Goal: Task Accomplishment & Management: Complete application form

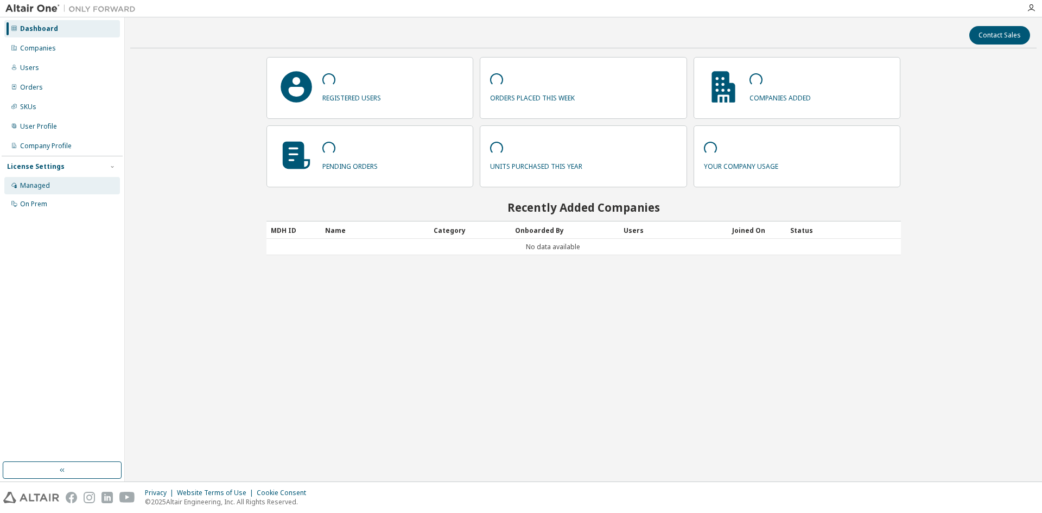
click at [25, 183] on div "Managed" at bounding box center [35, 185] width 30 height 9
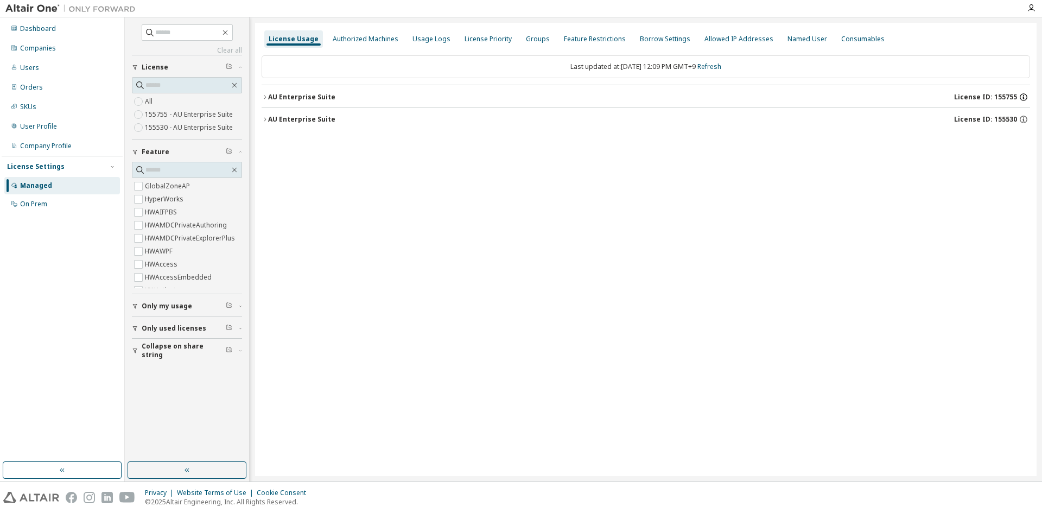
click at [1026, 96] on icon "button" at bounding box center [1023, 97] width 8 height 8
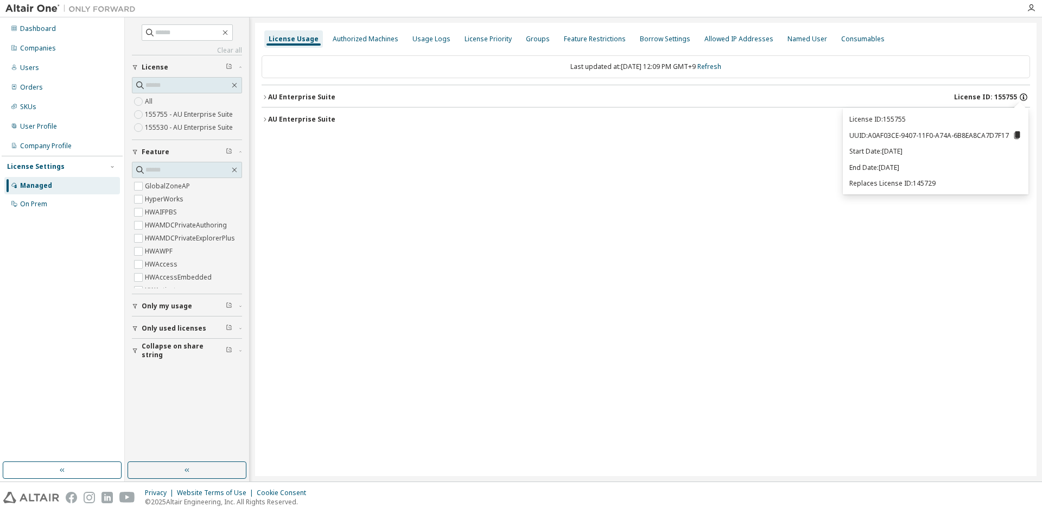
click at [1026, 96] on icon "button" at bounding box center [1023, 97] width 8 height 8
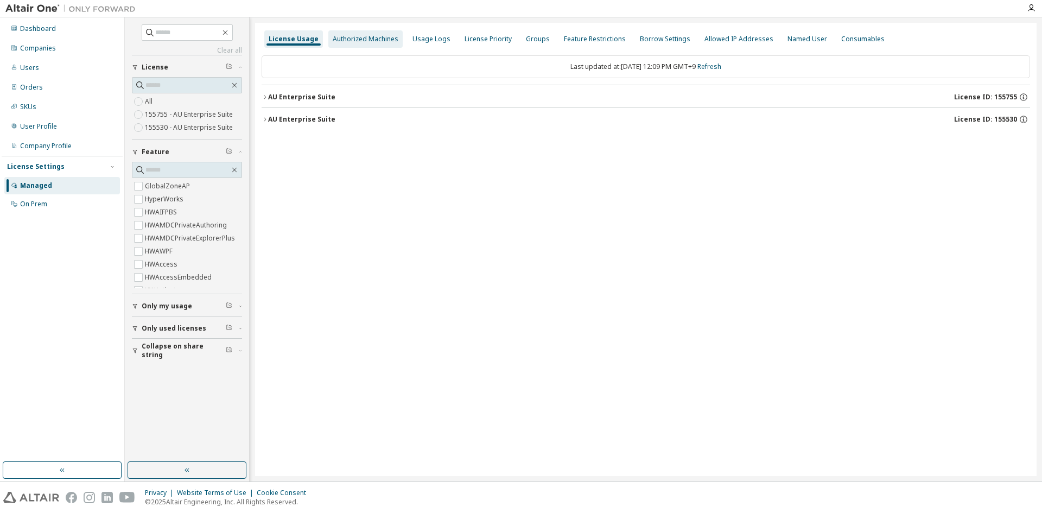
click at [369, 43] on div "Authorized Machines" at bounding box center [366, 39] width 66 height 9
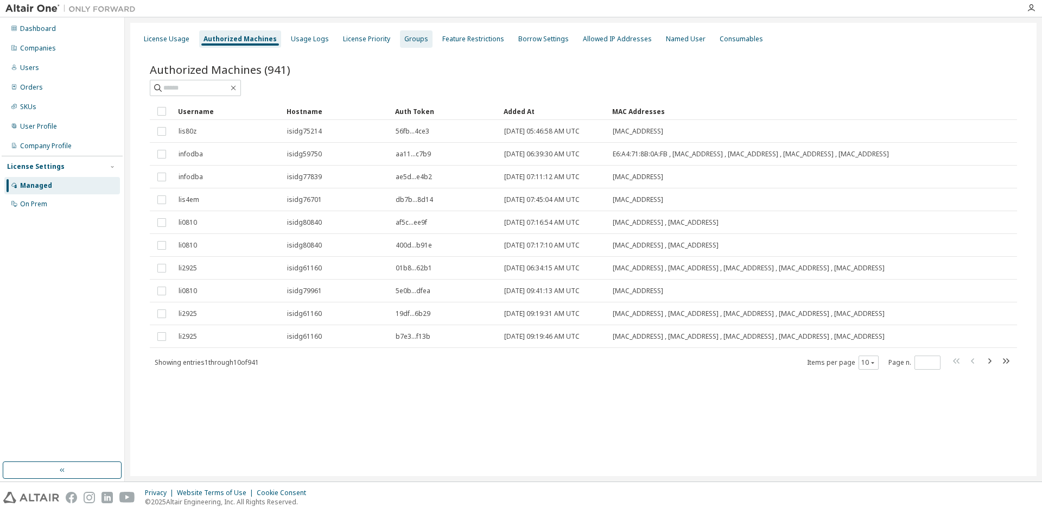
click at [417, 43] on div "Groups" at bounding box center [416, 39] width 24 height 9
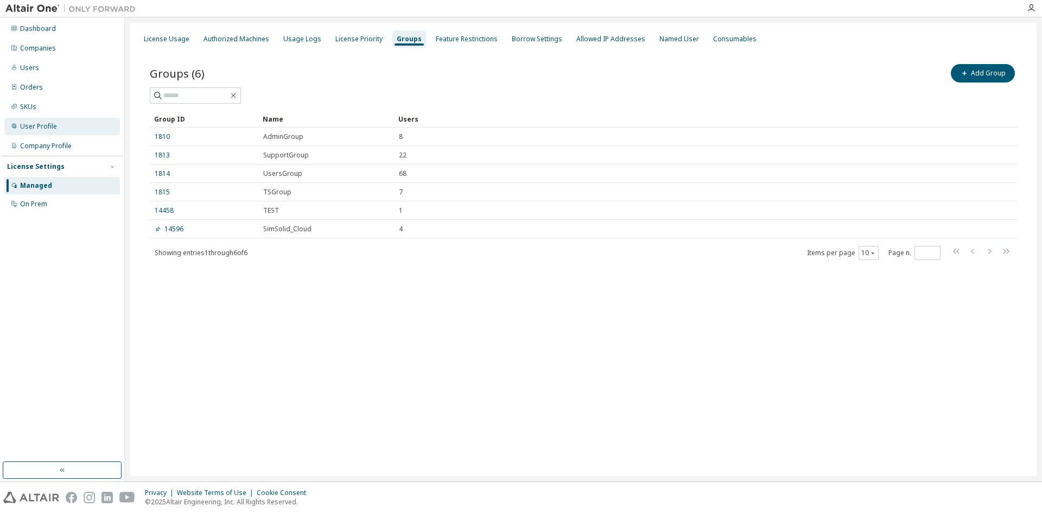
click at [47, 127] on div "User Profile" at bounding box center [38, 126] width 37 height 9
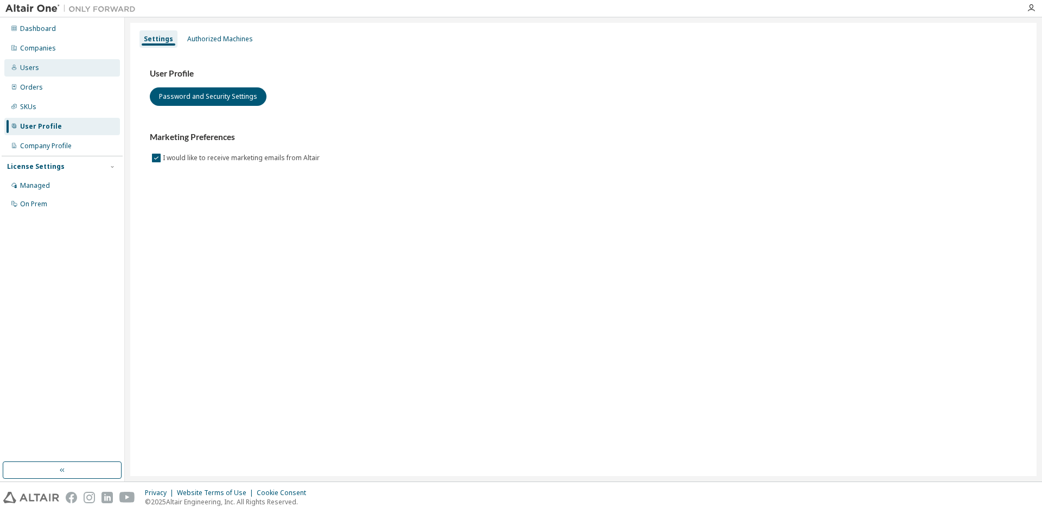
click at [45, 66] on div "Users" at bounding box center [62, 67] width 116 height 17
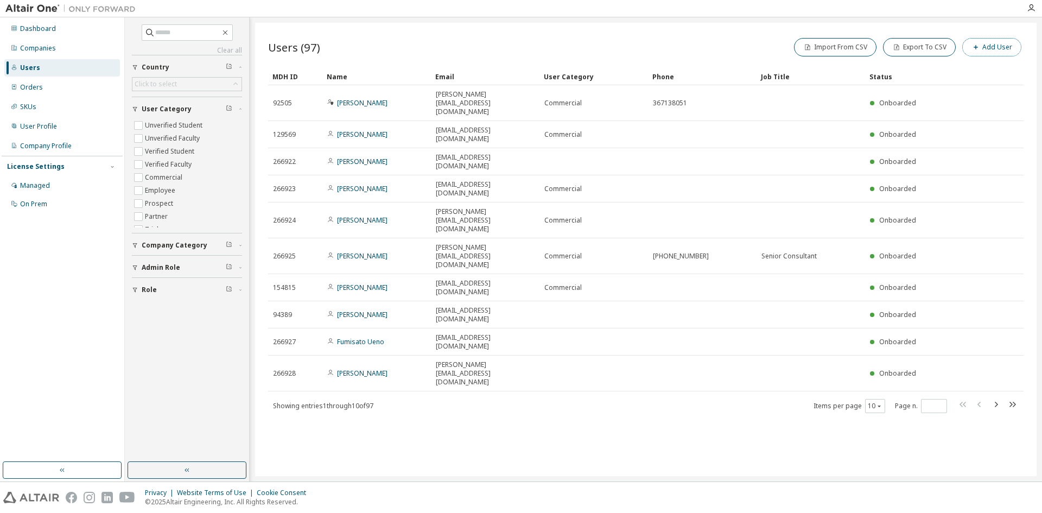
click at [973, 51] on span "button" at bounding box center [975, 47] width 9 height 9
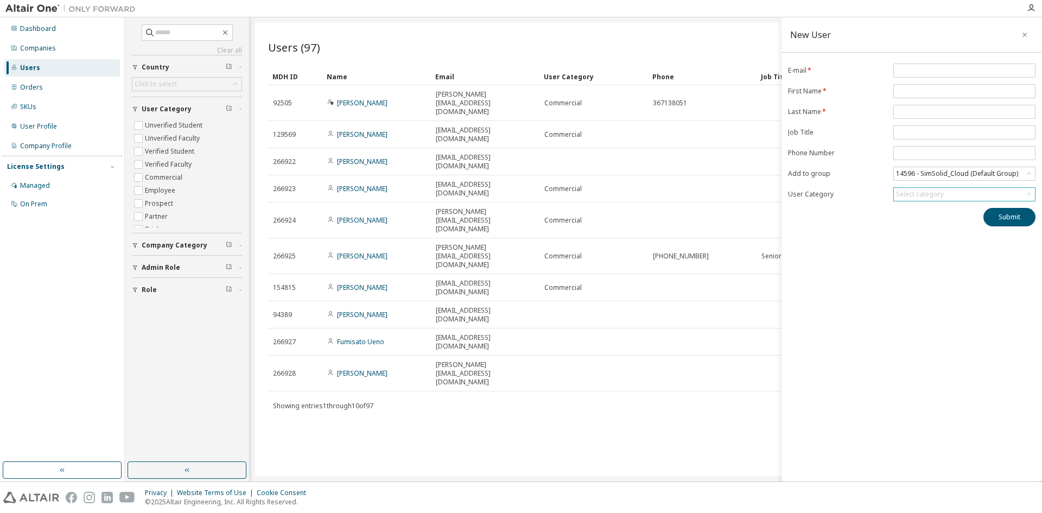
click at [955, 194] on div "Select category" at bounding box center [964, 194] width 141 height 13
click at [955, 171] on div "14596 - SimSolid_Cloud (Default Group)" at bounding box center [956, 174] width 125 height 12
click at [933, 205] on li "(No Group)" at bounding box center [963, 204] width 139 height 14
click at [920, 239] on div "New User E-mail * First Name * Last Name * Job Title Phone Number Add to group …" at bounding box center [911, 249] width 260 height 464
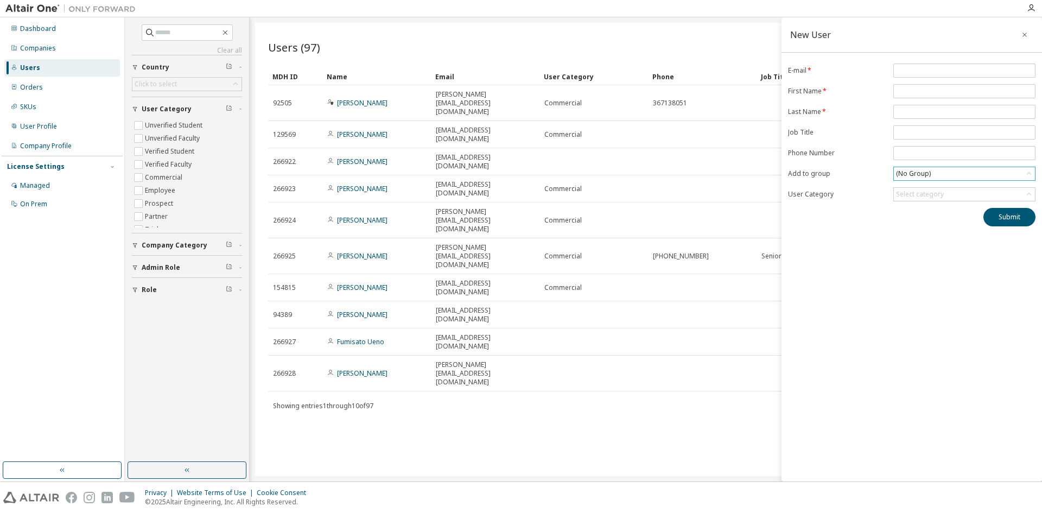
click at [1025, 33] on icon "button" at bounding box center [1025, 34] width 8 height 9
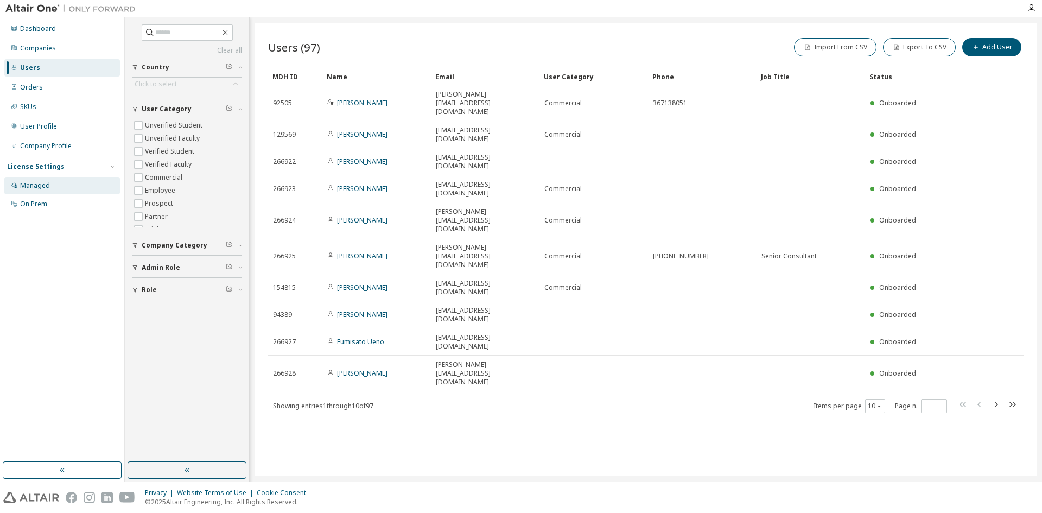
click at [37, 184] on div "Managed" at bounding box center [35, 185] width 30 height 9
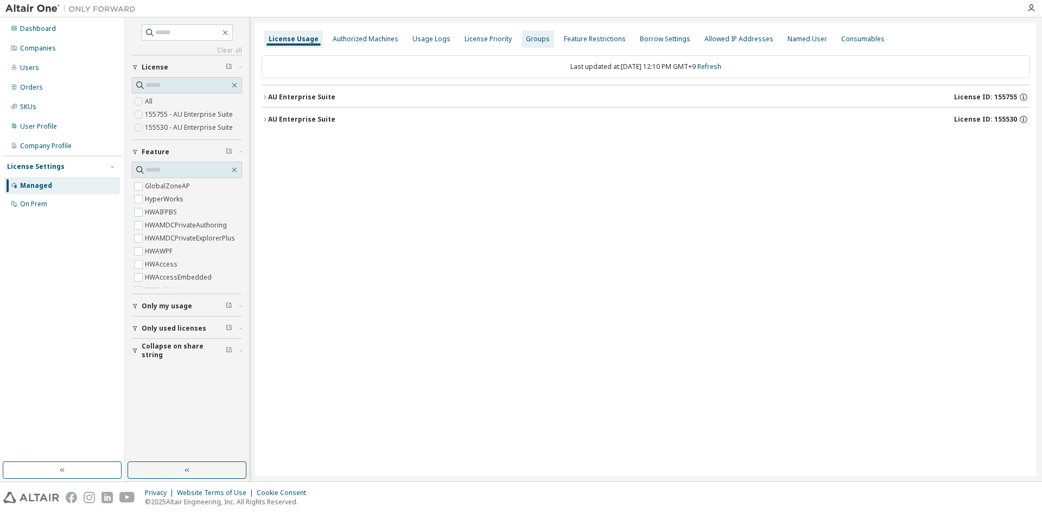
click at [526, 36] on div "Groups" at bounding box center [538, 39] width 24 height 9
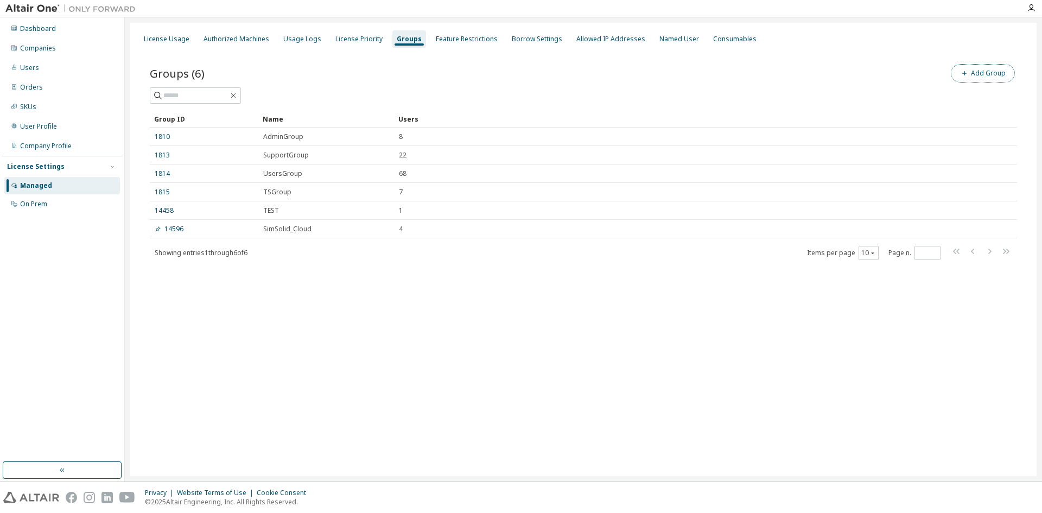
click at [974, 81] on button "Add Group" at bounding box center [983, 73] width 64 height 18
click at [974, 81] on input "text" at bounding box center [911, 82] width 242 height 9
type input "*"
type input "****"
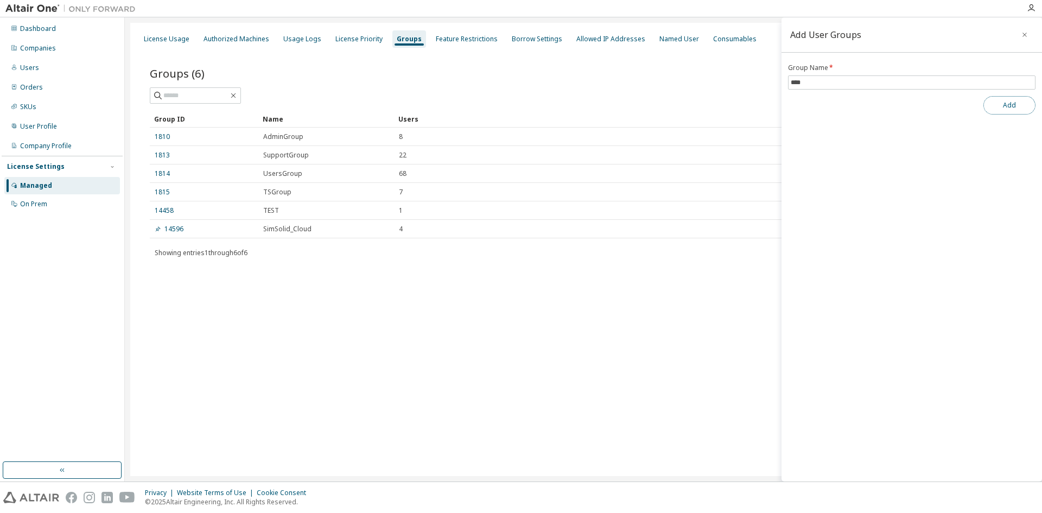
click at [1018, 96] on button "Add" at bounding box center [1009, 105] width 52 height 18
click at [905, 79] on input "****" at bounding box center [911, 82] width 242 height 9
click at [1024, 33] on icon "button" at bounding box center [1025, 34] width 8 height 9
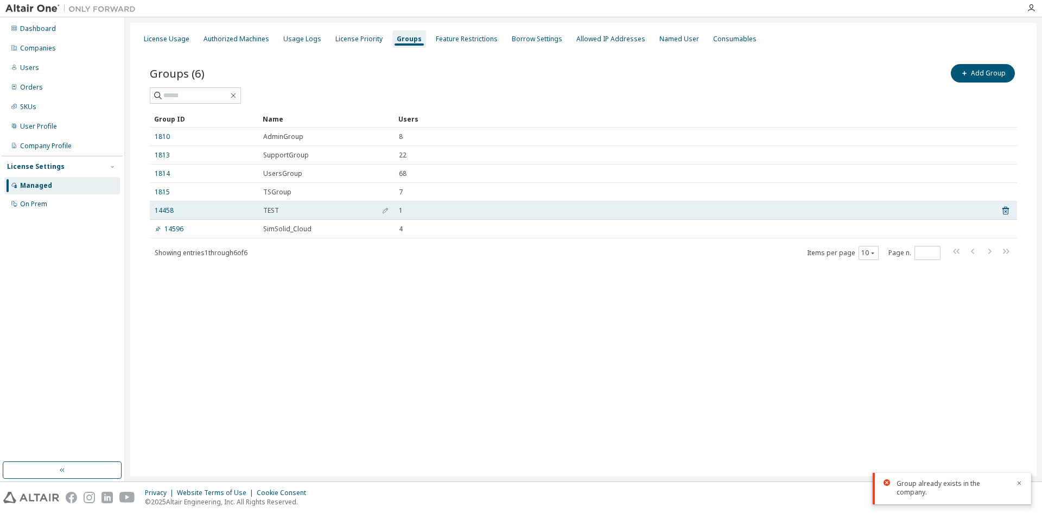
click at [152, 212] on td "14458" at bounding box center [204, 210] width 109 height 18
click at [161, 211] on link "14458" at bounding box center [164, 210] width 19 height 9
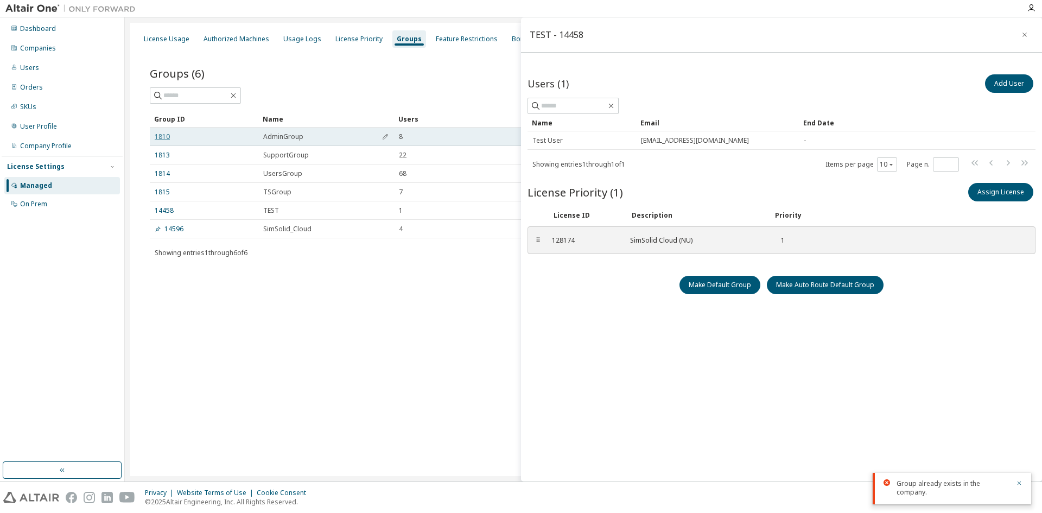
click at [165, 138] on link "1810" at bounding box center [162, 136] width 15 height 9
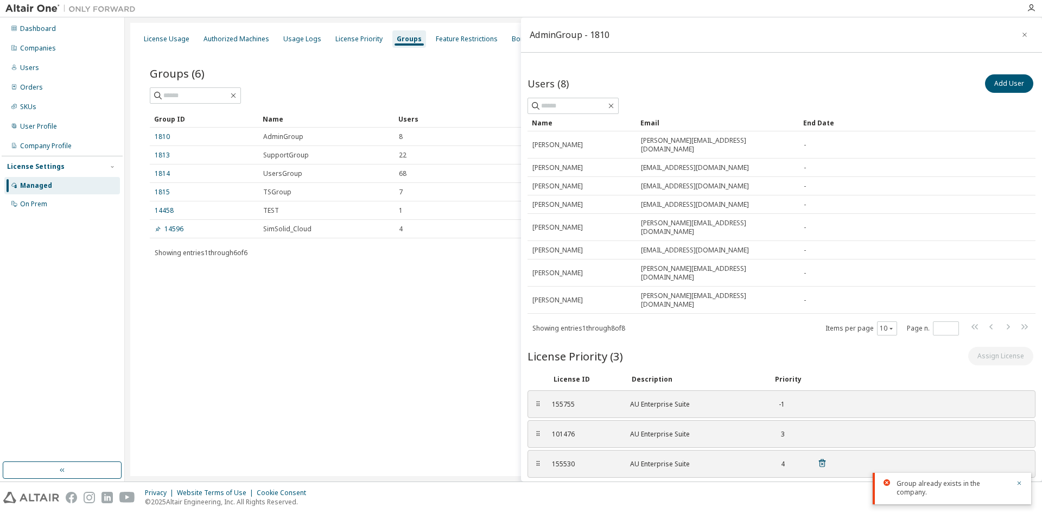
scroll to position [9, 0]
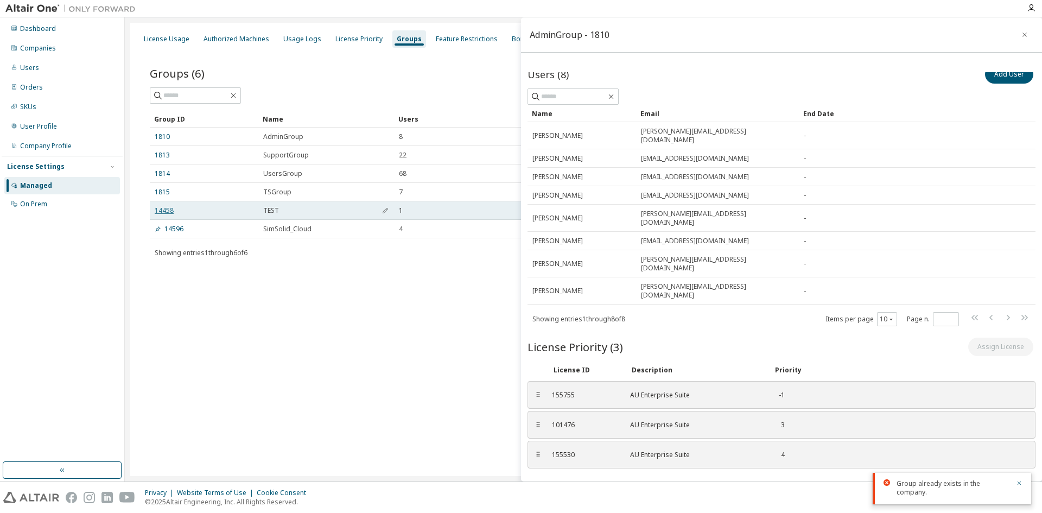
click at [157, 210] on link "14458" at bounding box center [164, 210] width 19 height 9
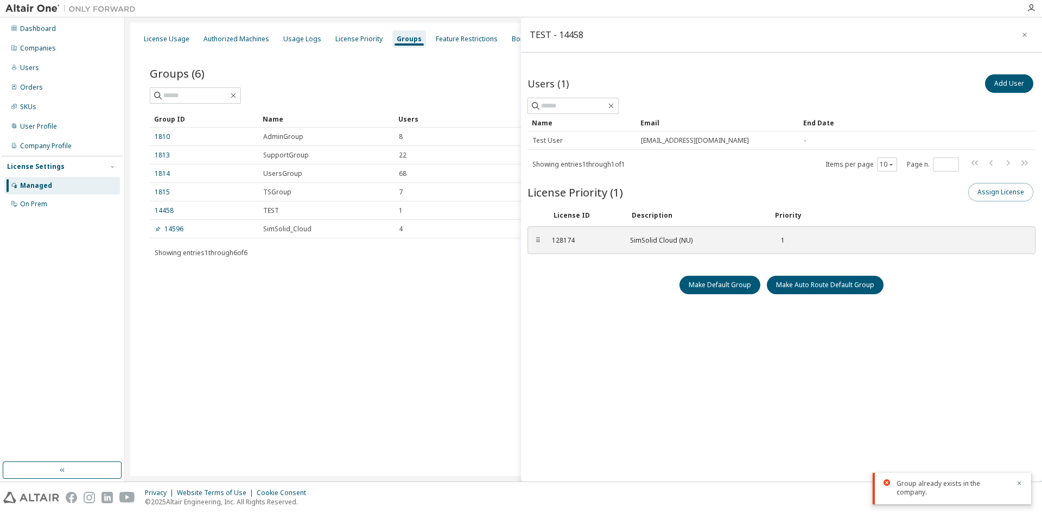
click at [989, 190] on button "Assign License" at bounding box center [1000, 192] width 65 height 18
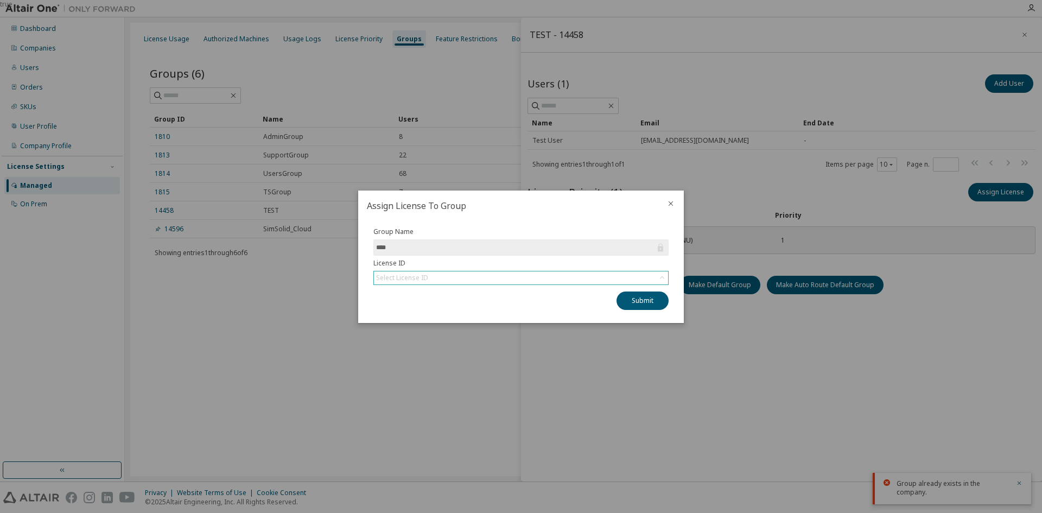
click at [490, 272] on div "Select License ID" at bounding box center [521, 277] width 294 height 13
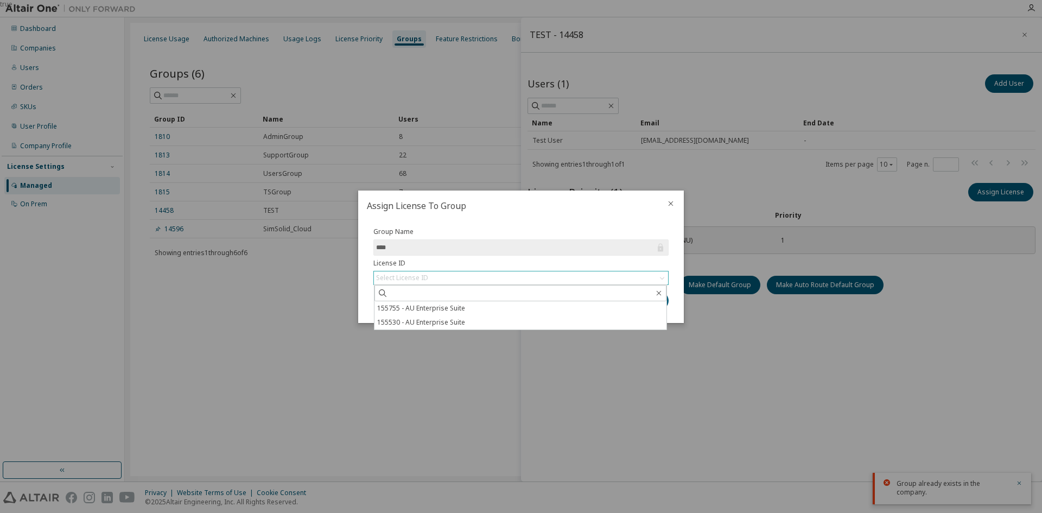
click at [520, 279] on div "Select License ID" at bounding box center [521, 277] width 294 height 13
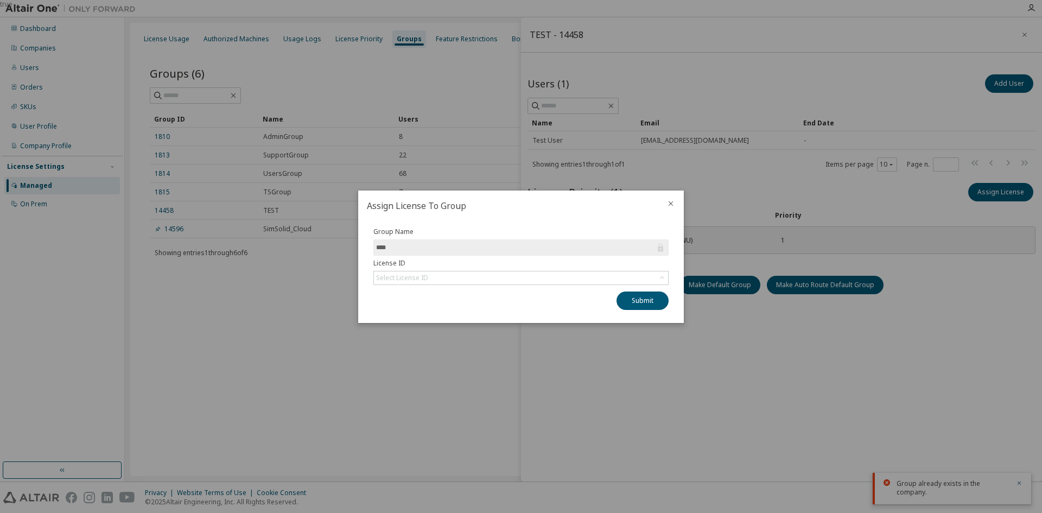
click at [669, 201] on icon "close" at bounding box center [670, 203] width 9 height 9
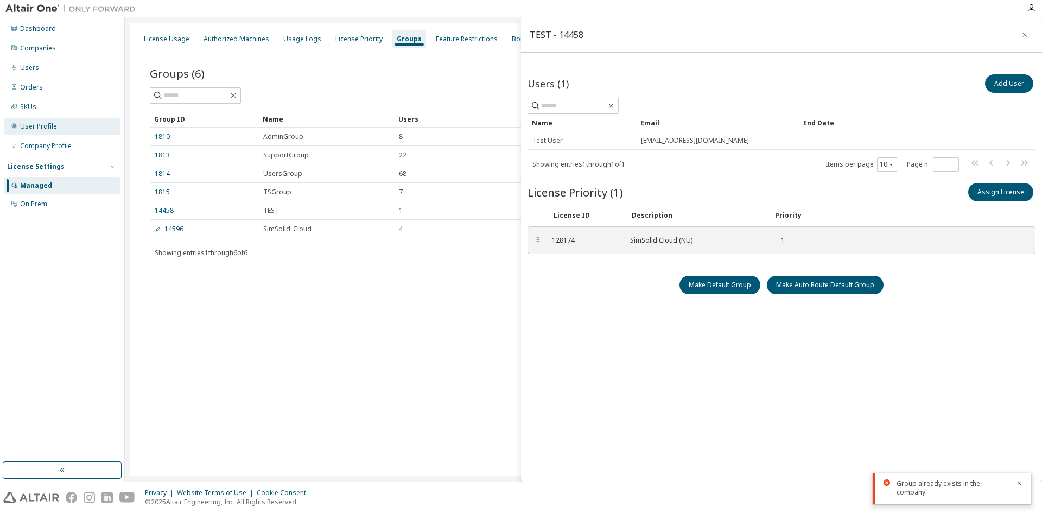
click at [70, 129] on div "User Profile" at bounding box center [62, 126] width 116 height 17
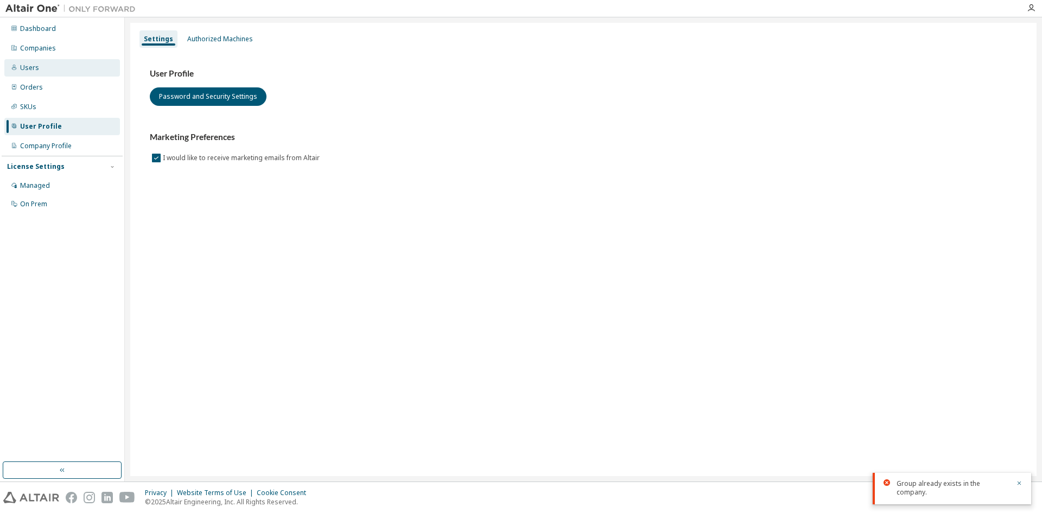
click at [68, 65] on div "Users" at bounding box center [62, 67] width 116 height 17
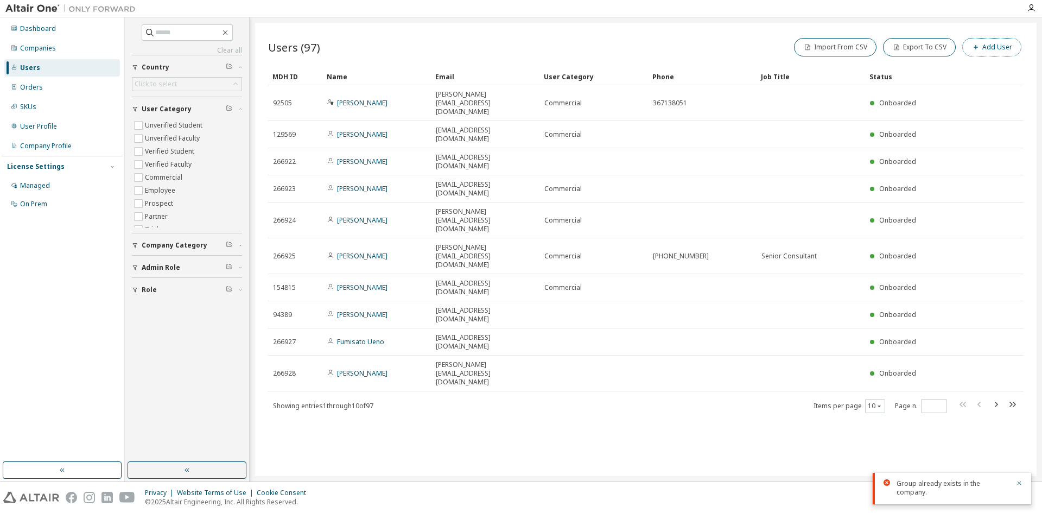
click at [994, 55] on button "Add User" at bounding box center [991, 47] width 59 height 18
